Goal: Task Accomplishment & Management: Check status

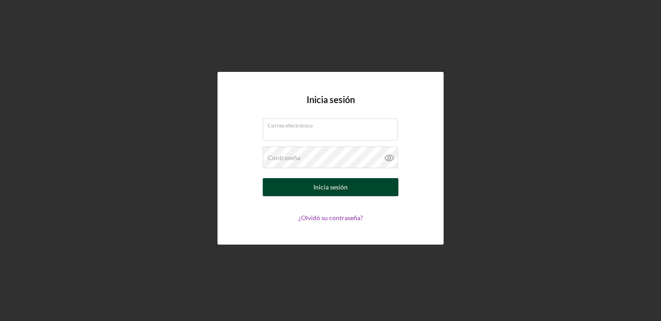
type input "[EMAIL_ADDRESS][DOMAIN_NAME]"
click at [317, 189] on div "Inicia sesión" at bounding box center [330, 187] width 34 height 18
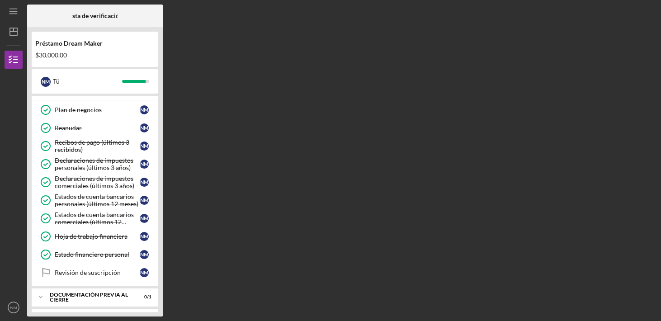
scroll to position [51, 0]
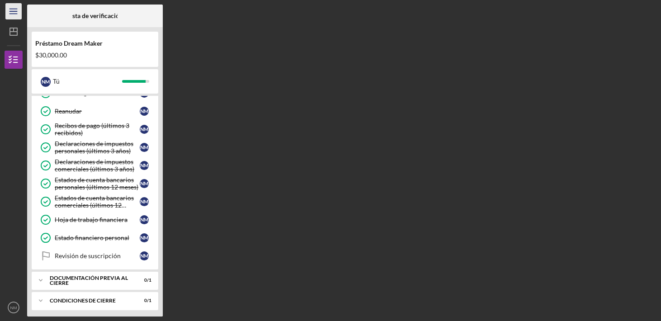
click at [13, 9] on line "button" at bounding box center [12, 9] width 7 height 0
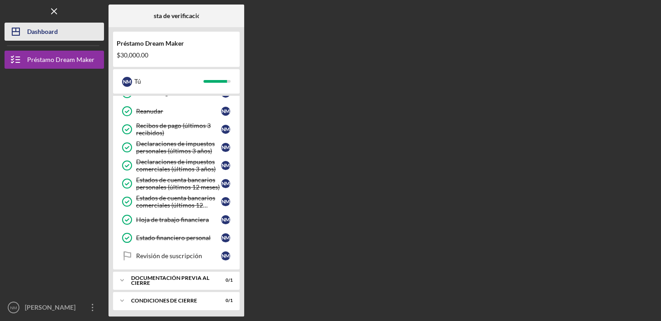
click at [16, 30] on line "button" at bounding box center [16, 30] width 0 height 4
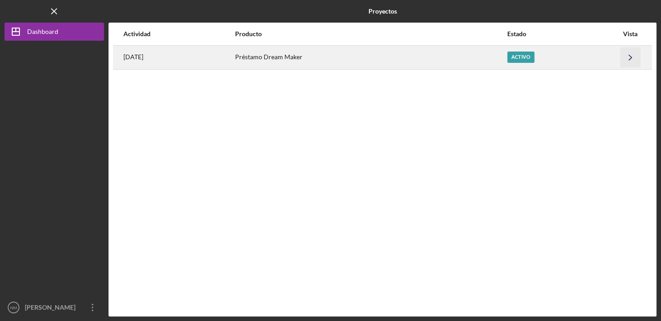
click at [630, 56] on polyline "button" at bounding box center [630, 57] width 3 height 5
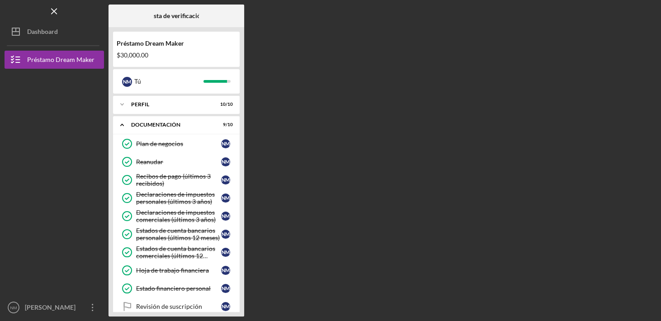
scroll to position [51, 0]
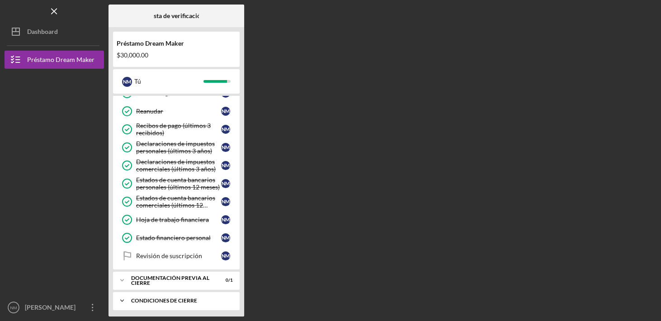
click at [165, 298] on div "Condiciones de cierre" at bounding box center [179, 300] width 97 height 5
click at [229, 298] on div "Condiciones de cierre" at bounding box center [182, 300] width 102 height 5
click at [185, 275] on div "Documentación previa al cierre" at bounding box center [179, 280] width 97 height 10
